Goal: Task Accomplishment & Management: Manage account settings

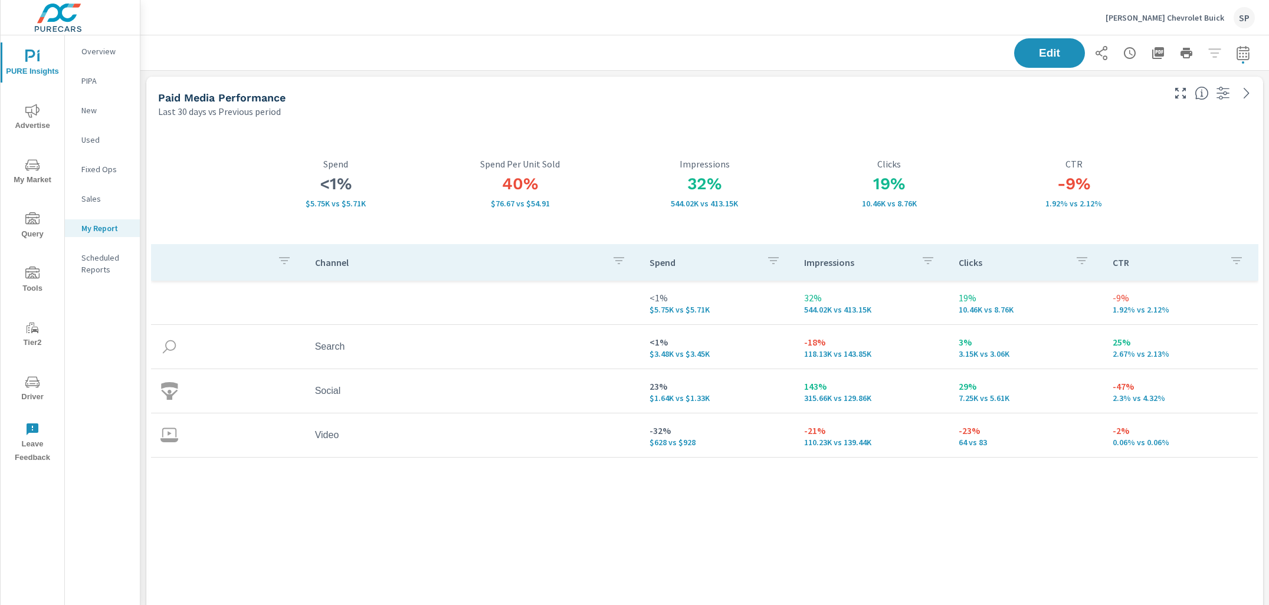
scroll to position [4348, 1129]
click at [1177, 16] on p "[PERSON_NAME] Chevrolet Buick" at bounding box center [1164, 17] width 119 height 11
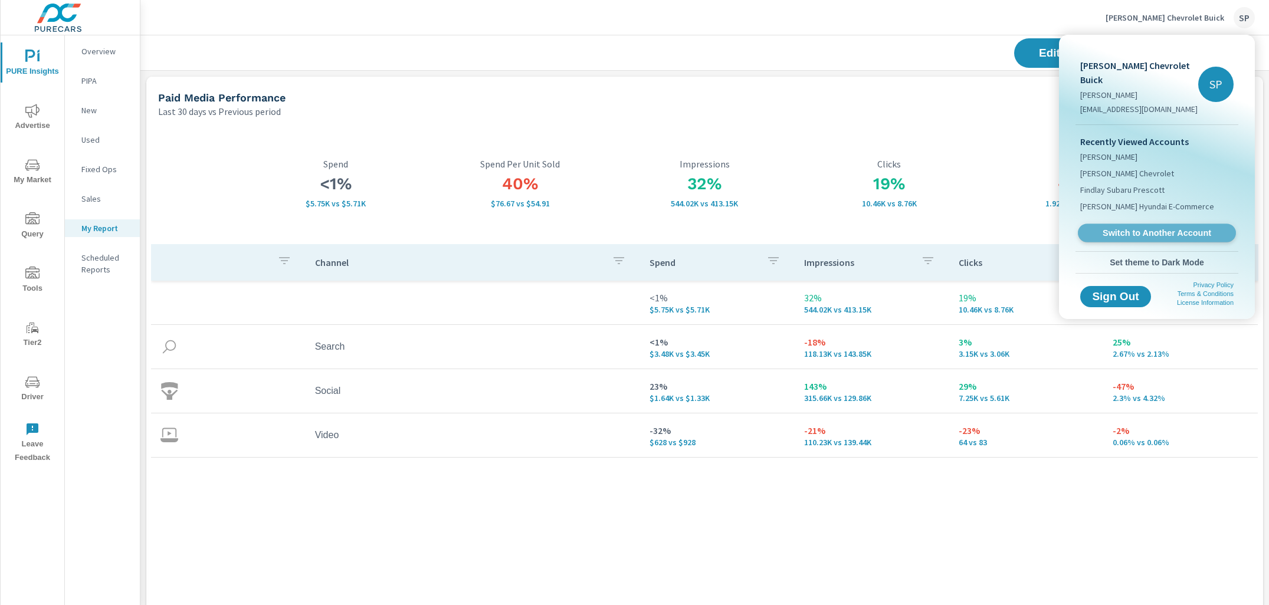
click at [1119, 228] on span "Switch to Another Account" at bounding box center [1156, 233] width 145 height 11
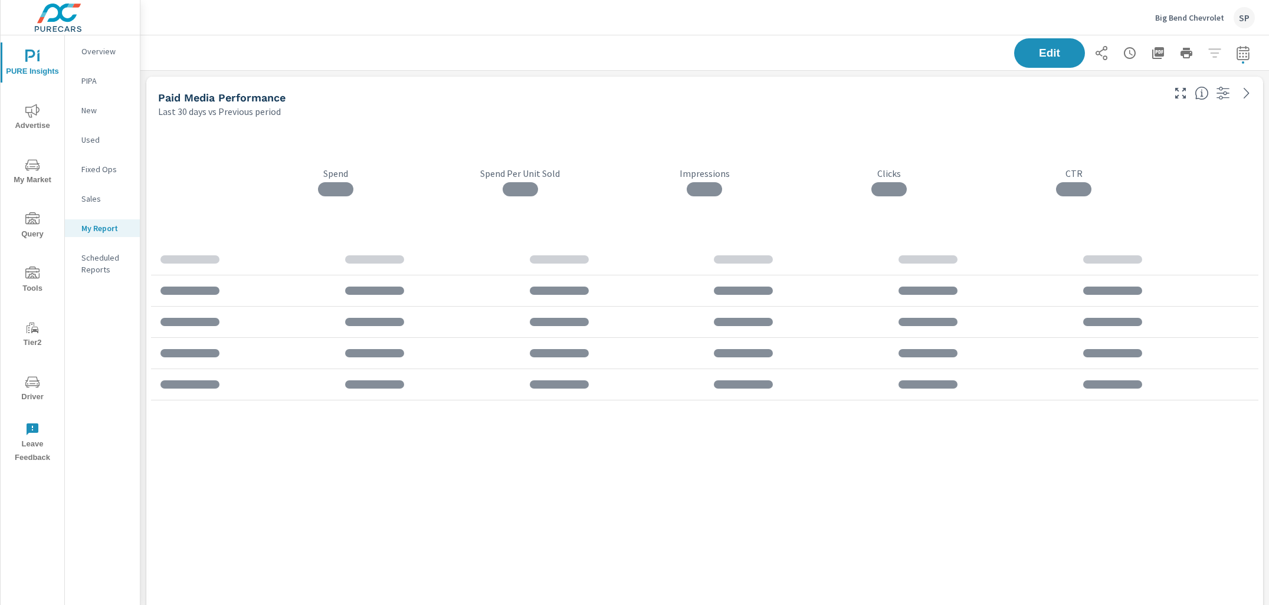
scroll to position [3669, 1129]
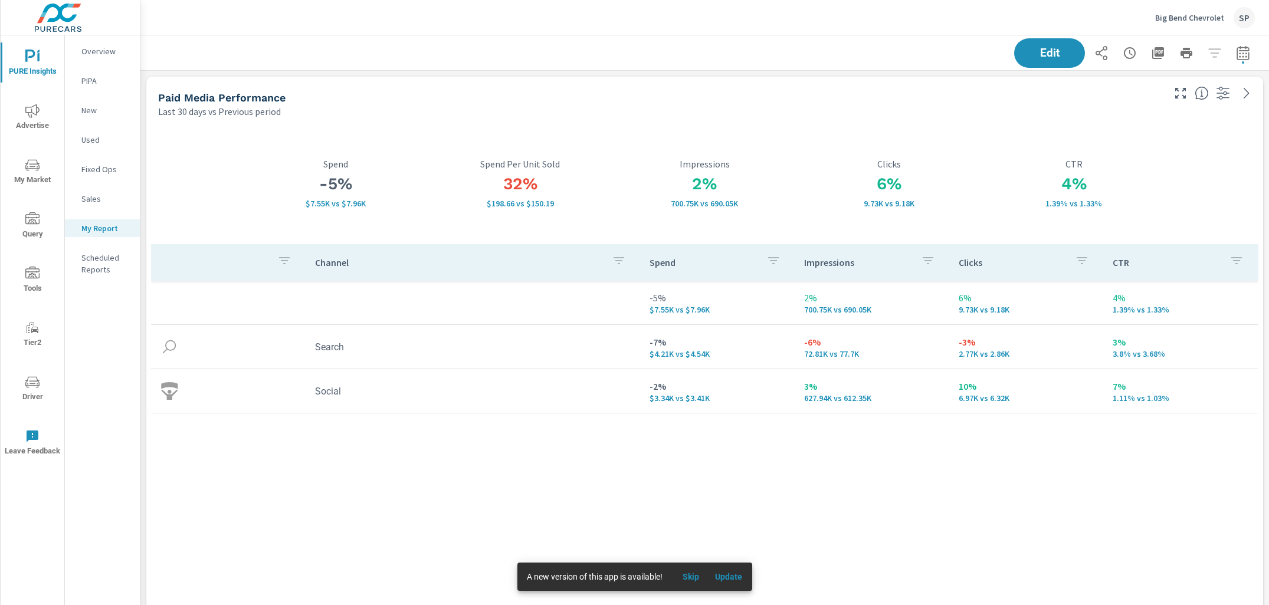
click at [1173, 19] on p "Big Bend Chevrolet" at bounding box center [1189, 17] width 69 height 11
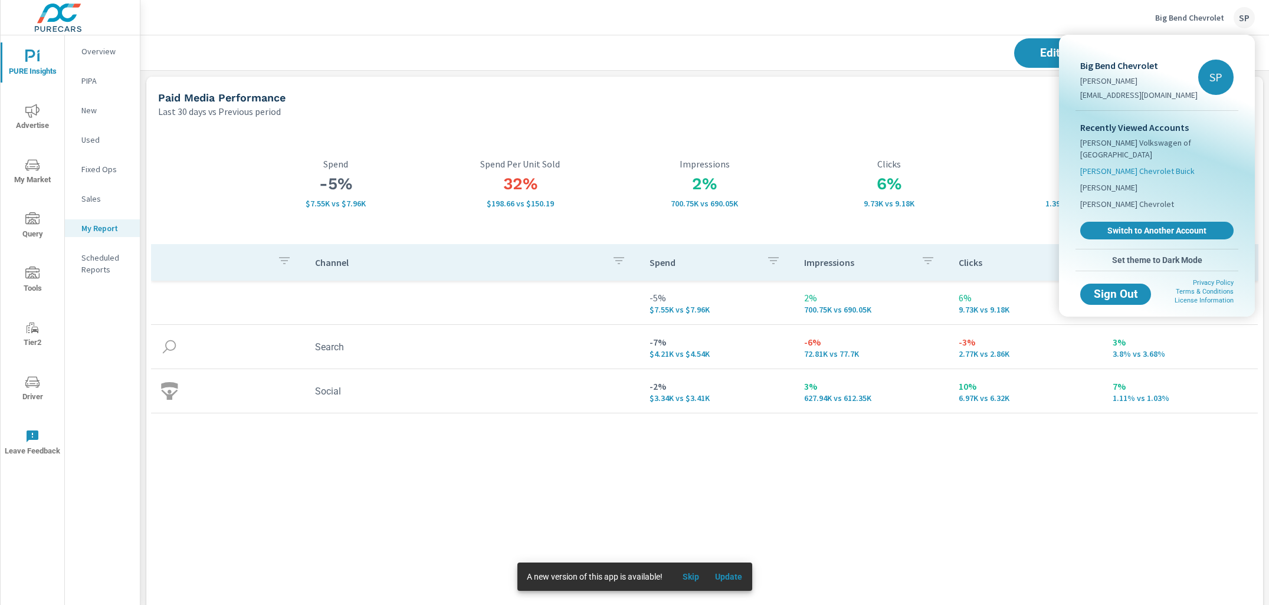
click at [1127, 165] on span "[PERSON_NAME] Chevrolet Buick" at bounding box center [1137, 171] width 114 height 12
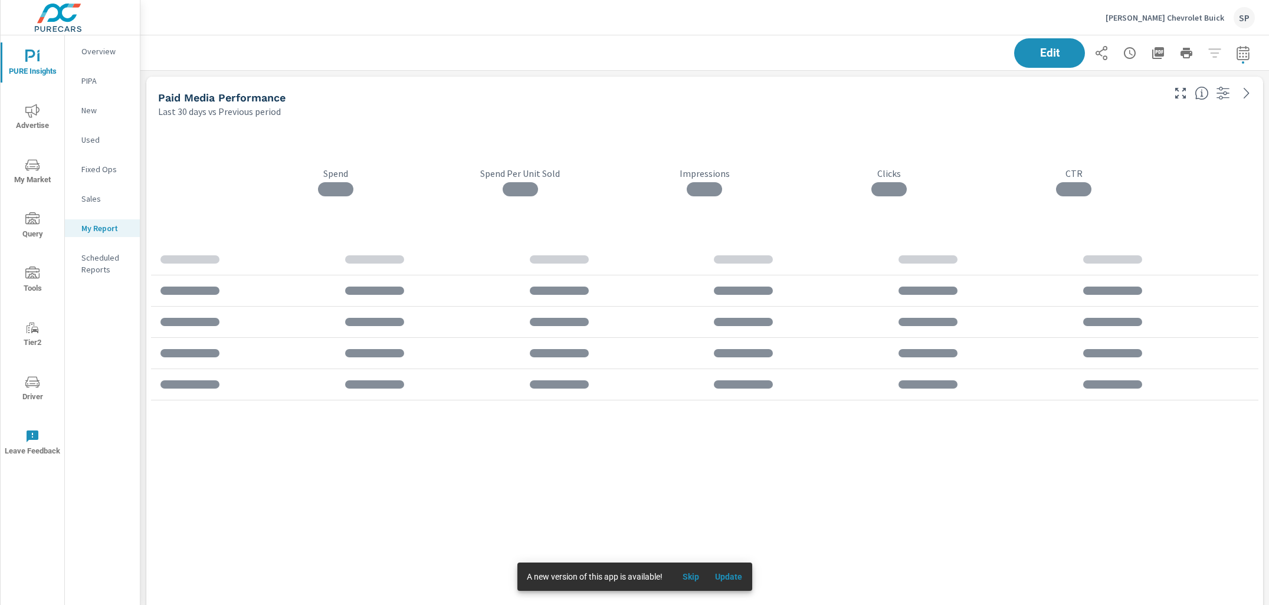
scroll to position [4348, 1129]
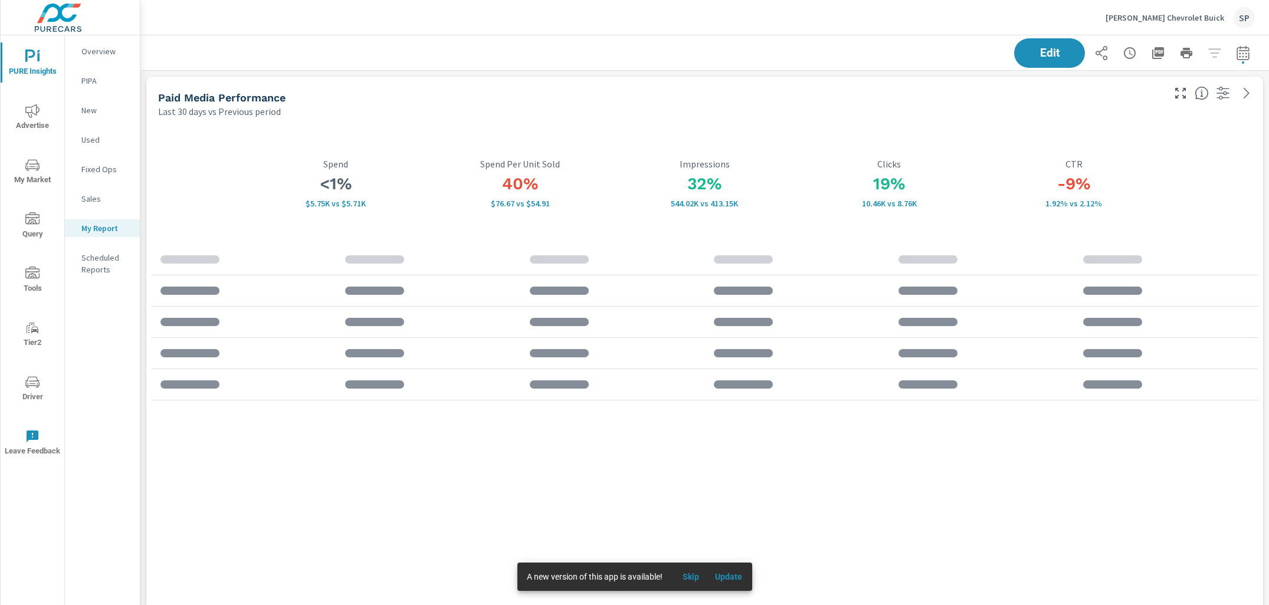
click at [100, 45] on div "Overview" at bounding box center [102, 51] width 75 height 18
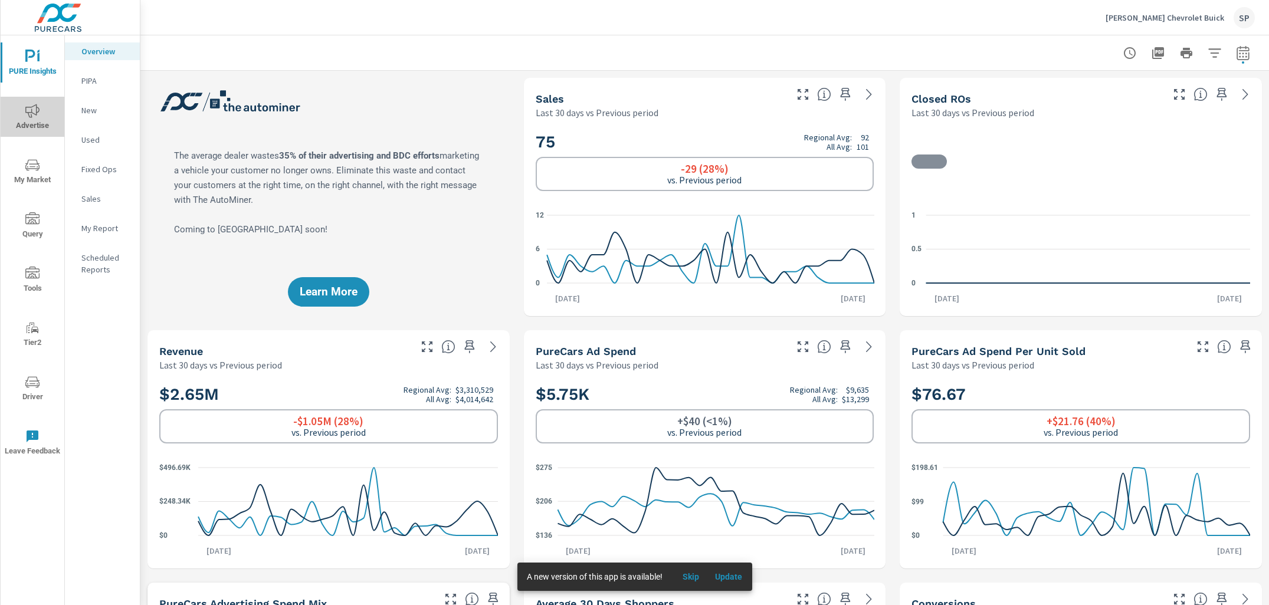
click at [32, 117] on icon "nav menu" at bounding box center [32, 111] width 14 height 14
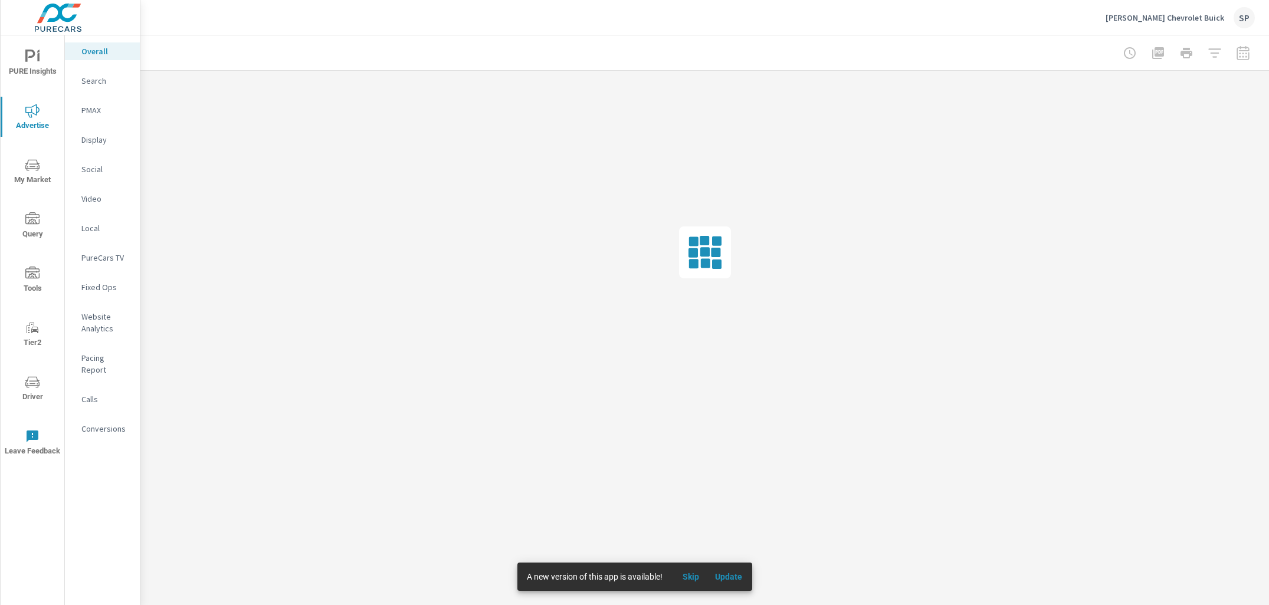
click at [32, 61] on icon "nav menu" at bounding box center [32, 57] width 14 height 14
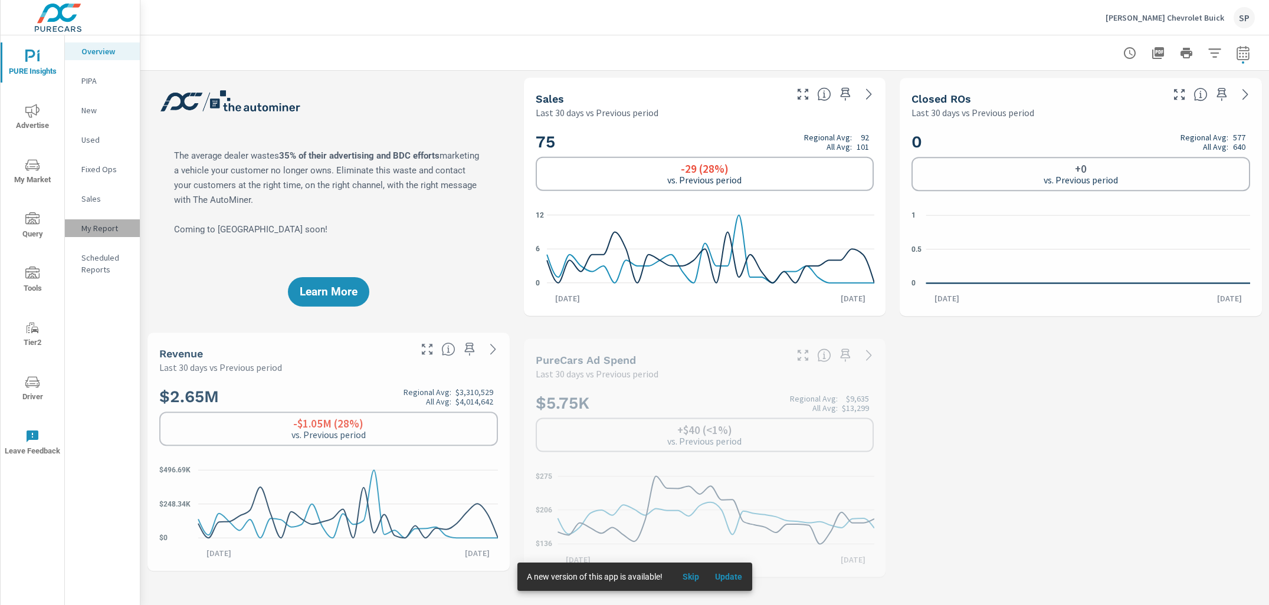
click at [92, 227] on p "My Report" at bounding box center [105, 228] width 49 height 12
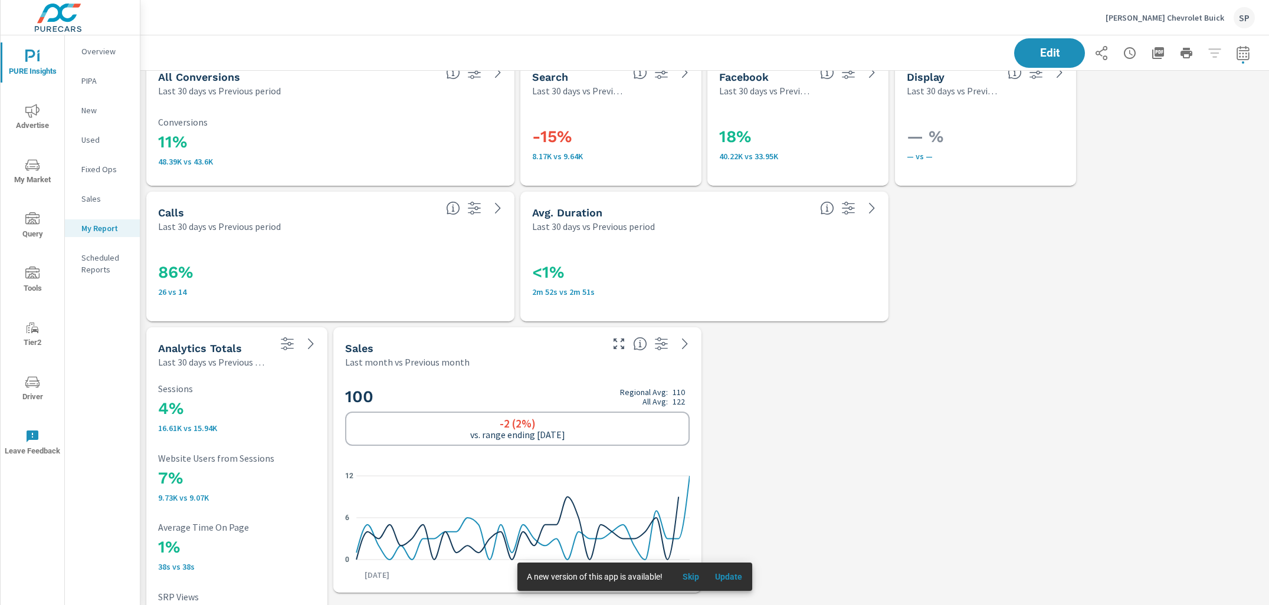
scroll to position [3540, 0]
